Goal: Task Accomplishment & Management: Complete application form

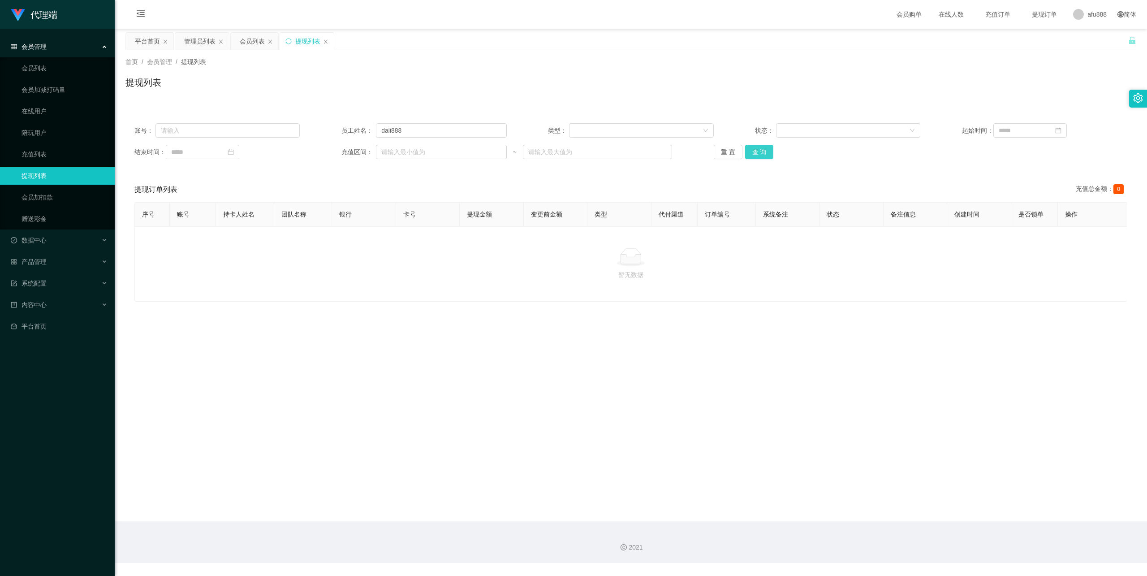
click at [756, 149] on button "查 询" at bounding box center [759, 152] width 29 height 14
click at [68, 255] on div "产品管理" at bounding box center [57, 262] width 115 height 18
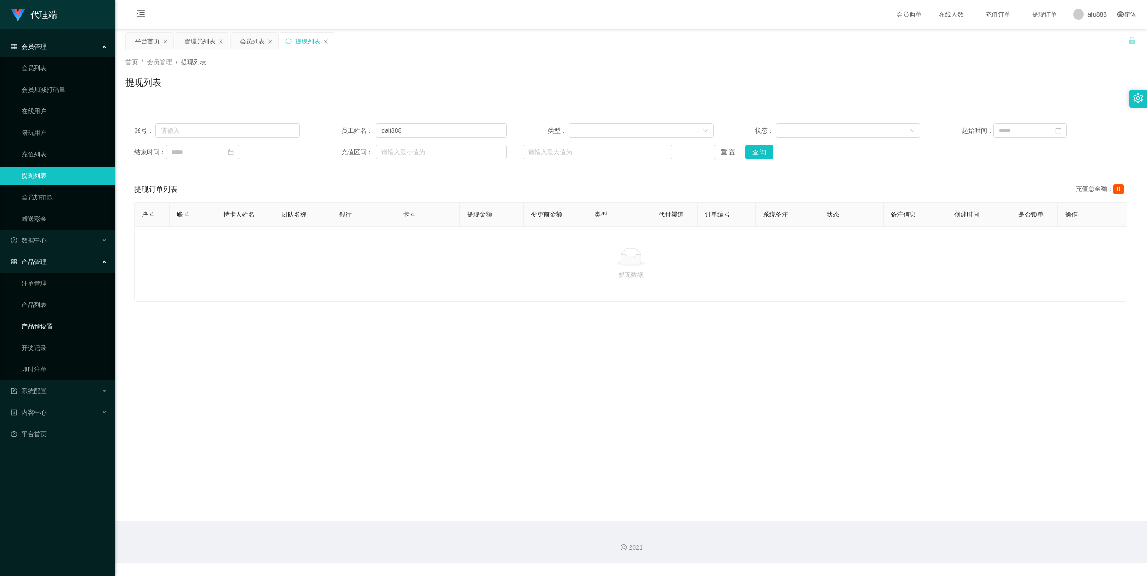
click at [52, 323] on link "产品预设置" at bounding box center [65, 326] width 86 height 18
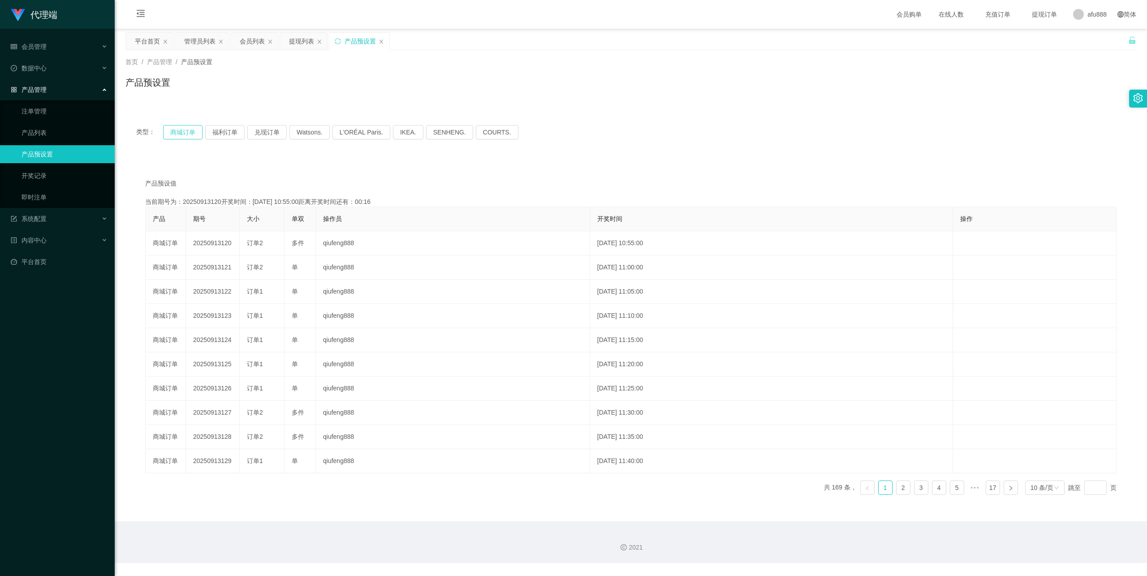
click at [191, 129] on button "商城订单" at bounding box center [182, 132] width 39 height 14
click at [225, 133] on button "福利订单" at bounding box center [224, 132] width 39 height 14
click at [187, 129] on button "商城订单" at bounding box center [182, 132] width 39 height 14
click at [78, 44] on div "会员管理" at bounding box center [57, 47] width 115 height 18
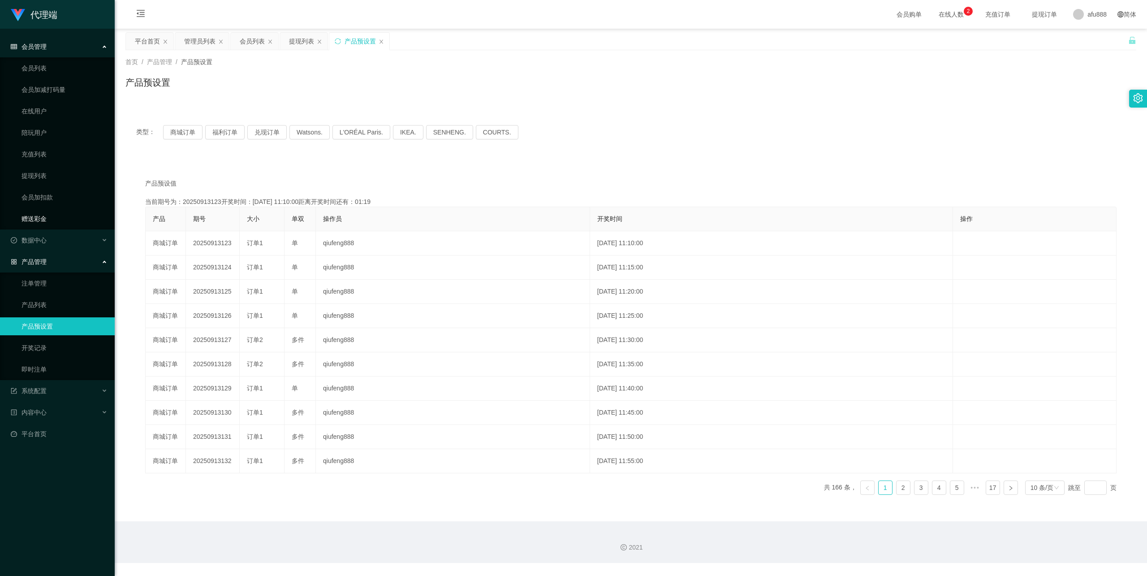
click at [58, 219] on link "赠送彩金" at bounding box center [65, 219] width 86 height 18
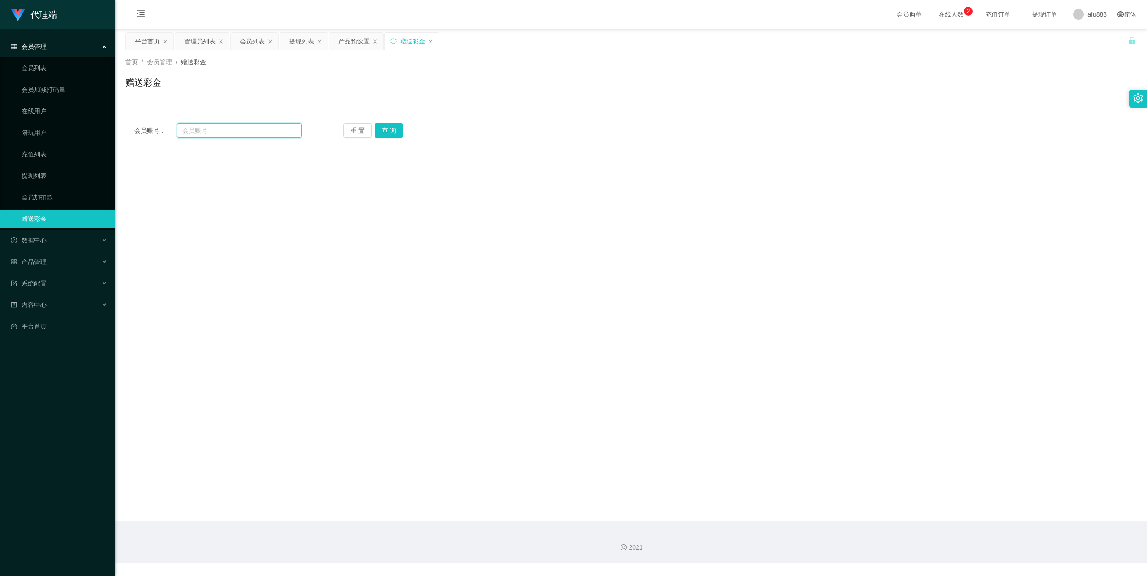
click at [199, 130] on input "text" at bounding box center [239, 130] width 125 height 14
type input "axing7777"
click at [403, 127] on div "重 置 查 询" at bounding box center [426, 130] width 167 height 14
click at [393, 134] on button "查 询" at bounding box center [389, 130] width 29 height 14
click at [334, 271] on input "text" at bounding box center [365, 270] width 143 height 14
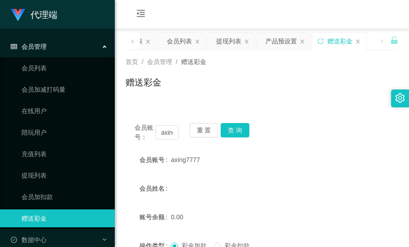
type input "150"
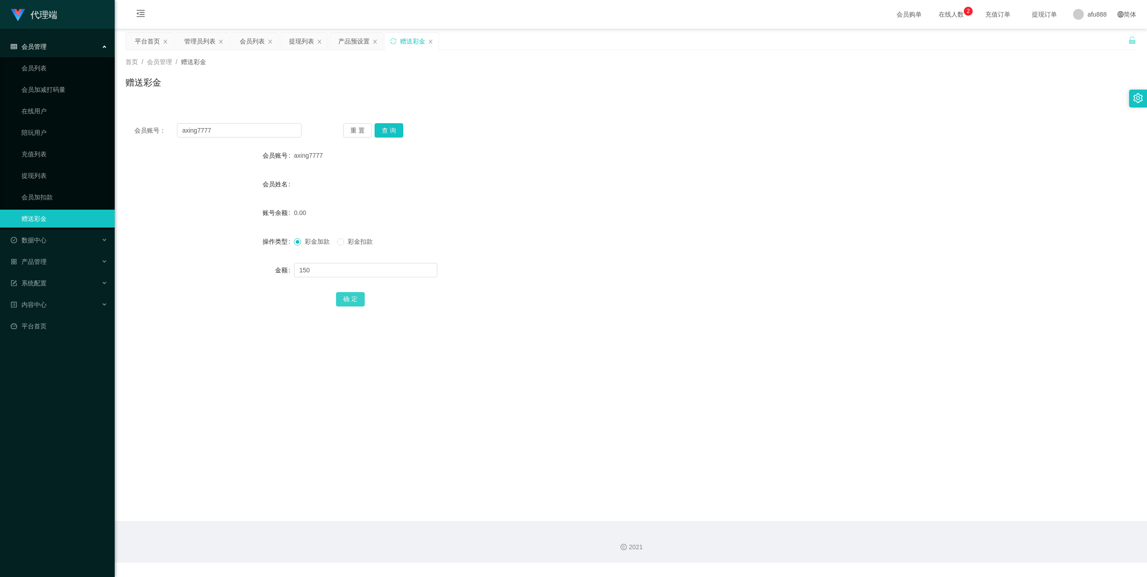
drag, startPoint x: 346, startPoint y: 303, endPoint x: 433, endPoint y: 282, distance: 89.4
click at [346, 303] on button "确 定" at bounding box center [350, 299] width 29 height 14
click at [344, 243] on span at bounding box center [340, 241] width 7 height 7
click at [335, 278] on div at bounding box center [589, 270] width 590 height 18
click at [345, 266] on input "text" at bounding box center [365, 270] width 143 height 14
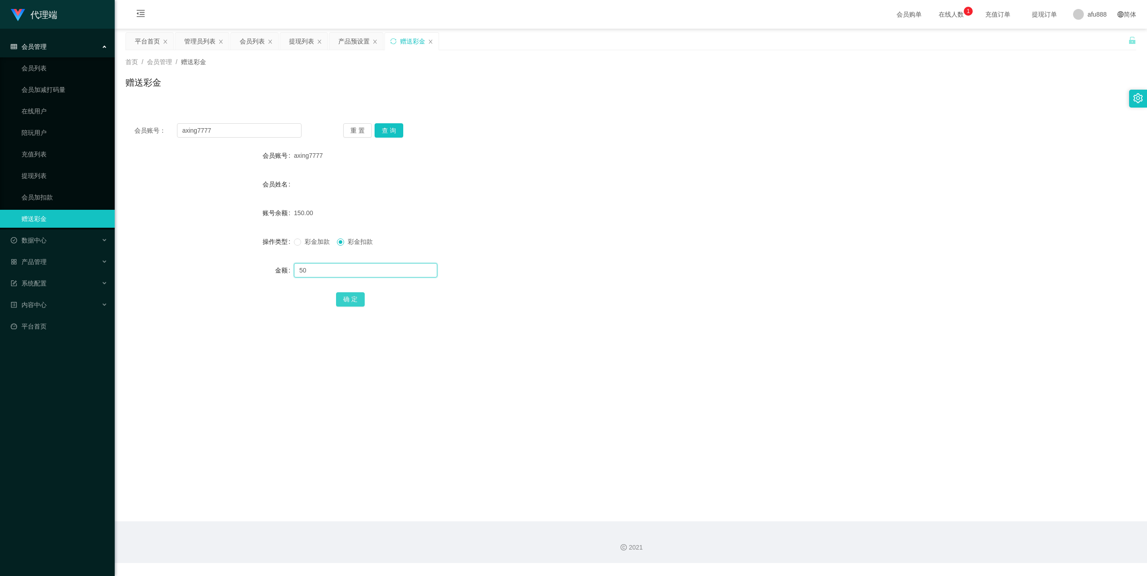
type input "50"
click at [339, 307] on button "确 定" at bounding box center [350, 299] width 29 height 14
